Goal: Transaction & Acquisition: Purchase product/service

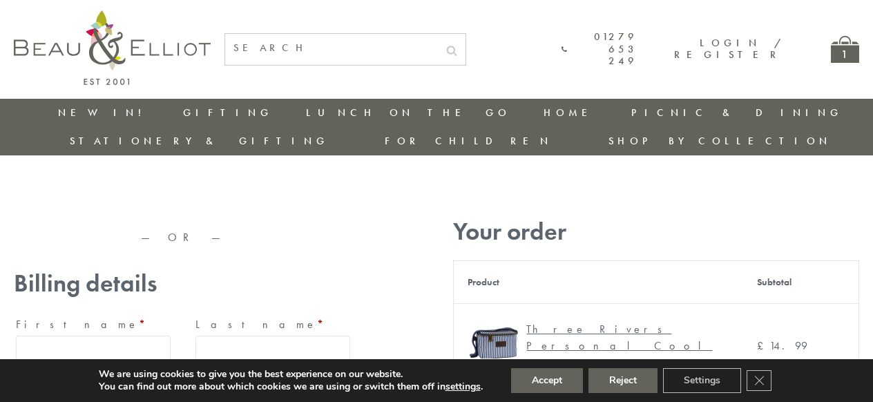
type input "[EMAIL_ADDRESS][DOMAIN_NAME]"
type input "[PERSON_NAME]"
type input "Williams"
type input "23, Scottsdale, Happytown"
type input "London"
